Goal: Task Accomplishment & Management: Use online tool/utility

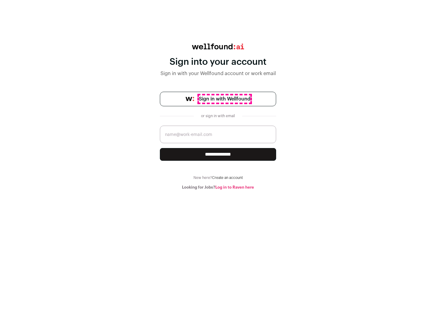
click at [224, 99] on span "Sign in with Wellfound" at bounding box center [224, 98] width 51 height 7
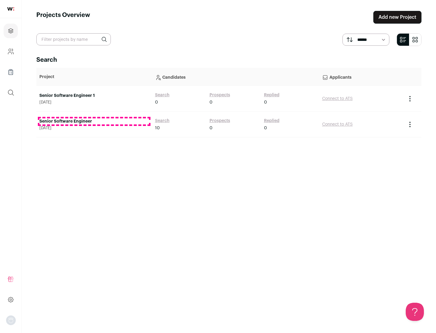
click at [94, 121] on link "Senior Software Engineer" at bounding box center [94, 121] width 110 height 6
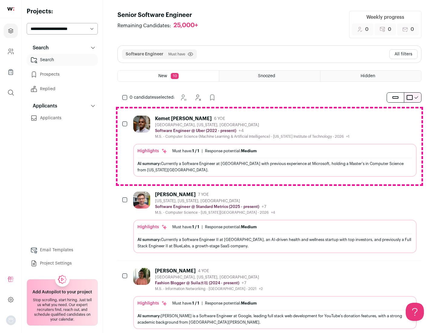
click at [270, 146] on div "Highlights Must have: 1 / 1 How many must haves have been fulfilled? | Response…" at bounding box center [275, 160] width 284 height 33
